Goal: Navigation & Orientation: Find specific page/section

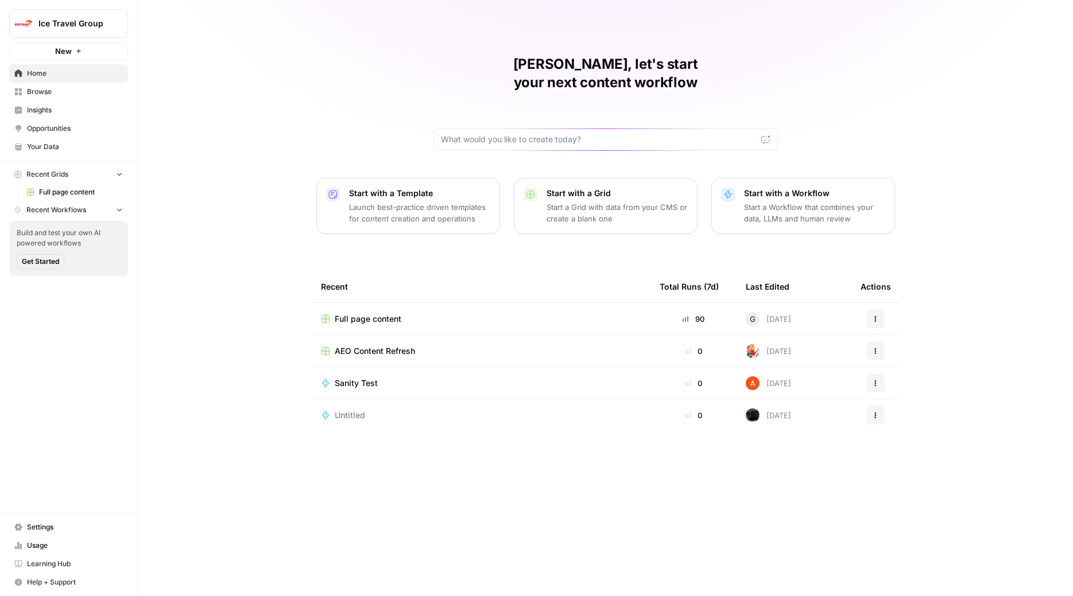
click at [70, 208] on span "Recent Workflows" at bounding box center [56, 210] width 60 height 10
click at [63, 210] on span "Recent Workflows" at bounding box center [56, 210] width 60 height 10
click at [73, 196] on span "Full page content" at bounding box center [81, 192] width 84 height 10
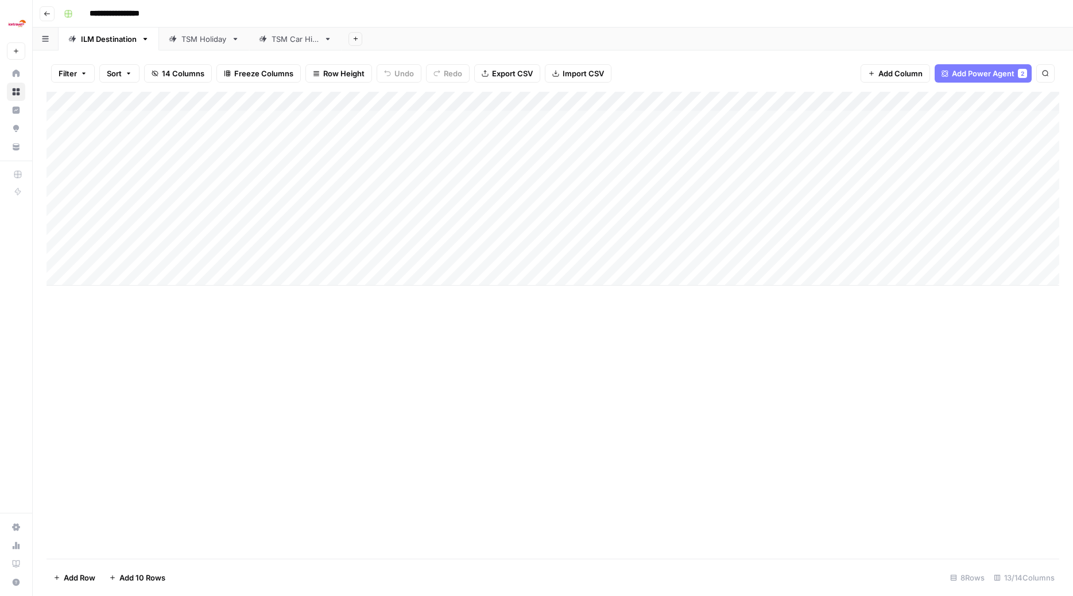
click at [201, 42] on div "TSM Holiday" at bounding box center [203, 38] width 45 height 11
type input "**********"
click at [294, 44] on div "TSM Car Hire" at bounding box center [296, 38] width 48 height 11
click at [719, 28] on div "Add Sheet" at bounding box center [707, 39] width 731 height 23
click at [204, 40] on div "TSM Holiday" at bounding box center [203, 38] width 45 height 11
